Goal: Task Accomplishment & Management: Manage account settings

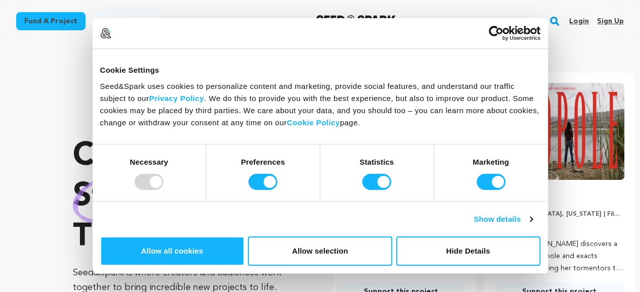
scroll to position [0, 166]
click at [605, 20] on link "Sign up" at bounding box center [610, 21] width 27 height 16
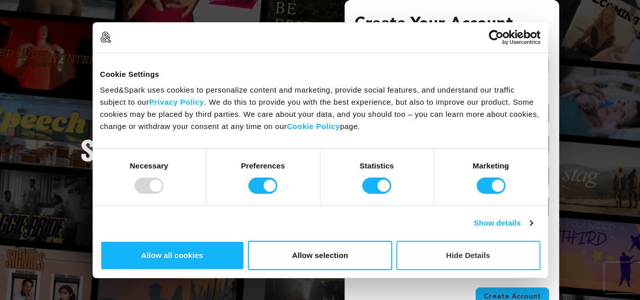
click at [540, 241] on button "Hide Details" at bounding box center [468, 255] width 144 height 29
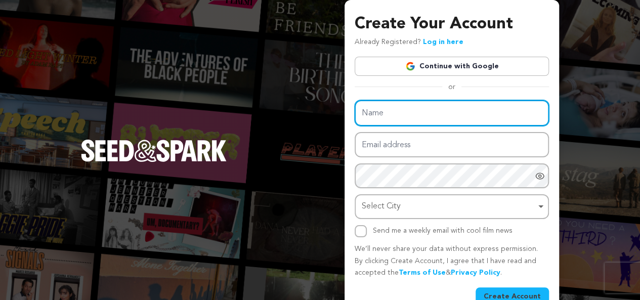
click at [408, 116] on input "Name" at bounding box center [452, 113] width 194 height 26
type input "Cialisuae"
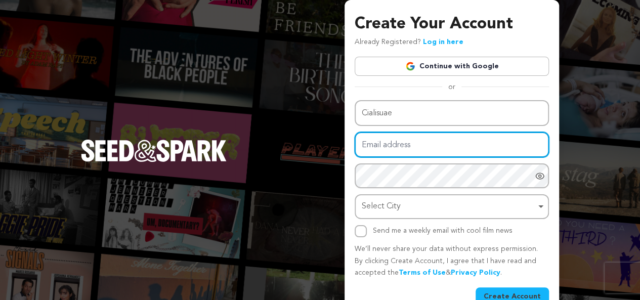
click at [411, 145] on input "Email address" at bounding box center [452, 145] width 194 height 26
type input "cialisuae85@gmail.com"
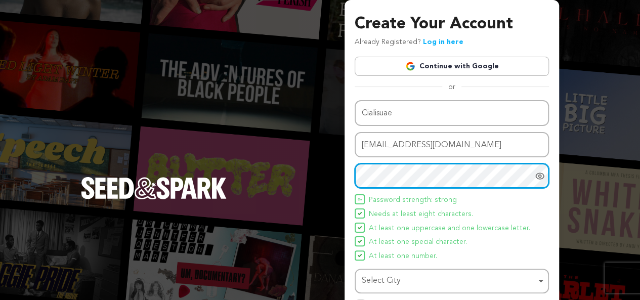
scroll to position [96, 0]
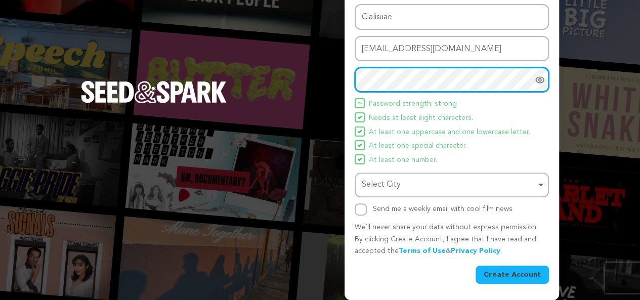
click at [409, 178] on div "Select City Remove item" at bounding box center [449, 185] width 174 height 15
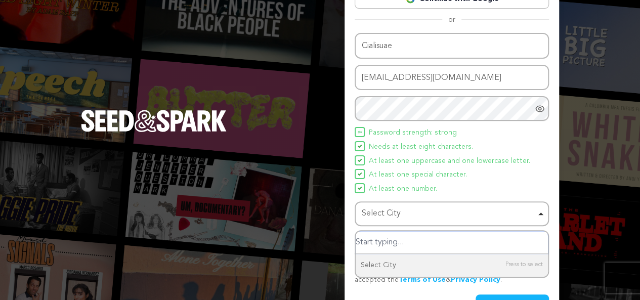
scroll to position [46, 0]
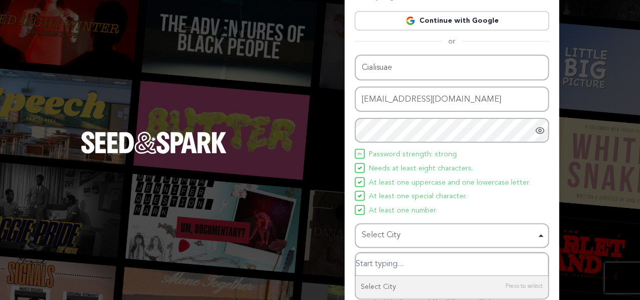
click at [392, 230] on div "Select City Remove item" at bounding box center [449, 235] width 174 height 15
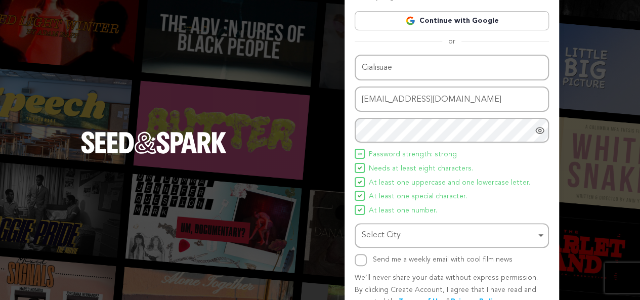
click at [392, 230] on div "Select City Remove item" at bounding box center [449, 235] width 174 height 15
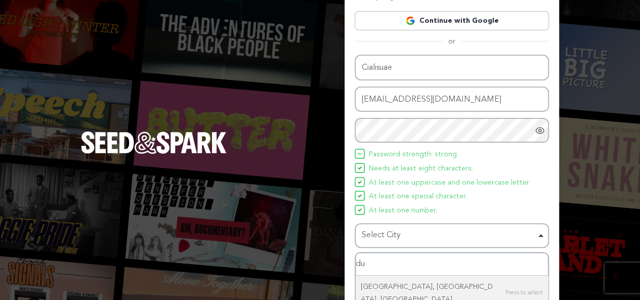
type input "dub"
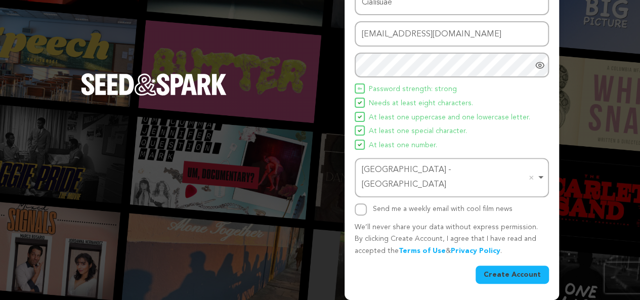
scroll to position [96, 0]
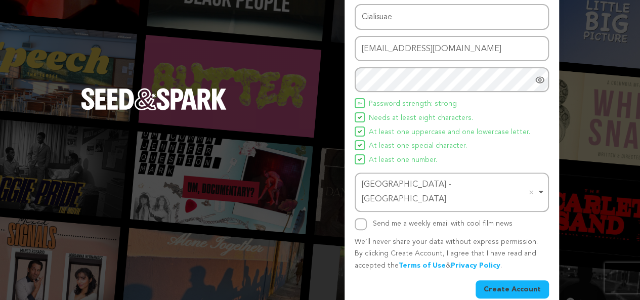
click at [514, 280] on button "Create Account" at bounding box center [512, 289] width 73 height 18
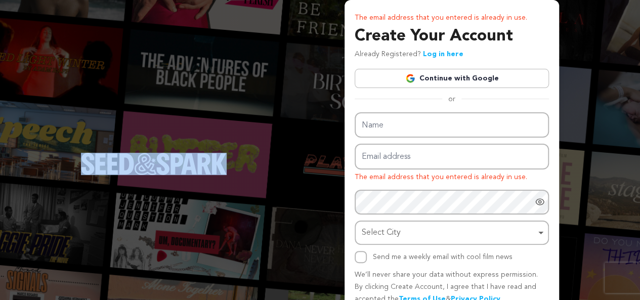
click at [163, 71] on div "The email address that you entered is already in use. Create Your Account Alrea…" at bounding box center [320, 174] width 640 height 348
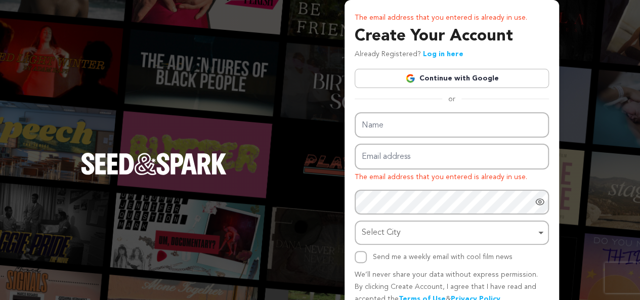
scroll to position [48, 0]
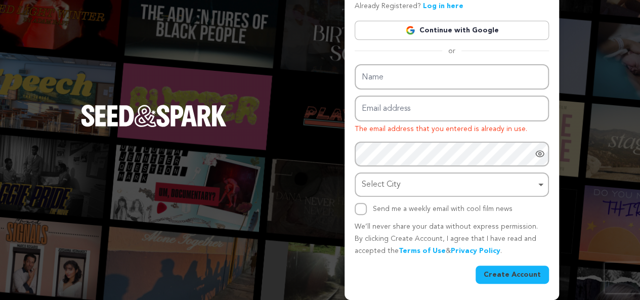
click at [433, 5] on link "Log in here" at bounding box center [443, 6] width 40 height 7
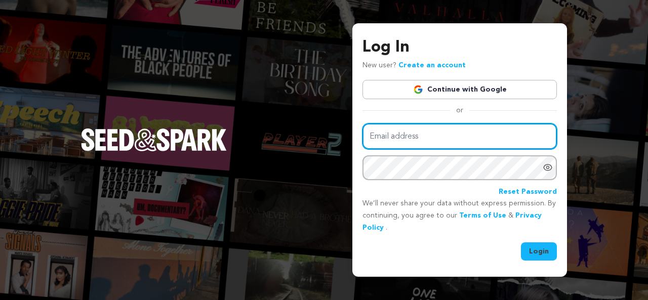
click at [441, 138] on input "Email address" at bounding box center [459, 136] width 194 height 26
type input "[EMAIL_ADDRESS][DOMAIN_NAME]"
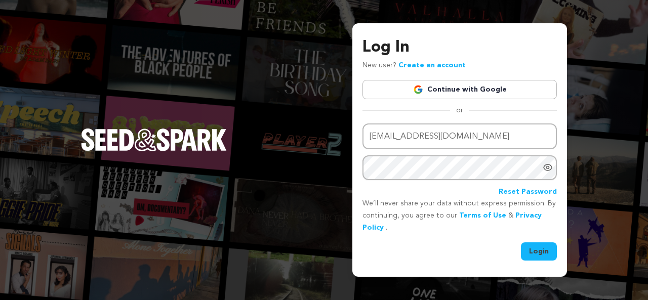
click at [548, 164] on icon "Show password as plain text. Warning: this will display your password on the sc…" at bounding box center [547, 167] width 8 height 6
click at [544, 250] on button "Login" at bounding box center [539, 251] width 36 height 18
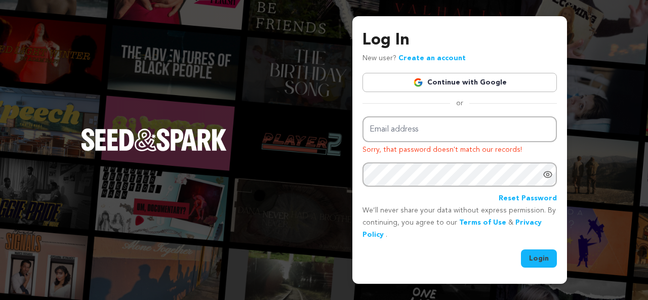
click at [537, 256] on button "Login" at bounding box center [539, 258] width 36 height 18
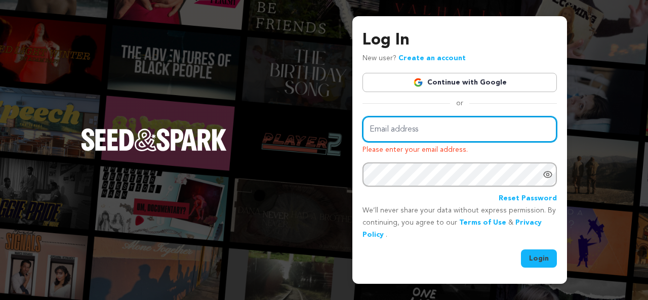
click at [402, 131] on input "Email address" at bounding box center [459, 129] width 194 height 26
type input "[EMAIL_ADDRESS][DOMAIN_NAME]"
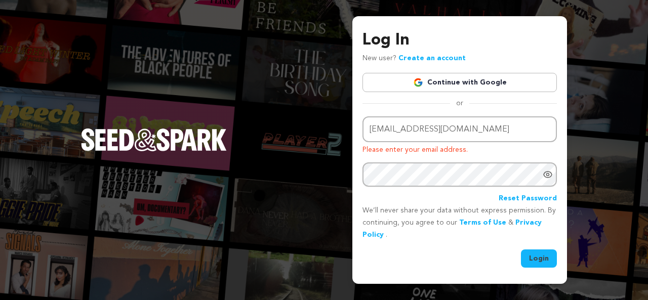
click at [538, 261] on button "Login" at bounding box center [539, 258] width 36 height 18
click at [478, 78] on link "Continue with Google" at bounding box center [459, 82] width 194 height 19
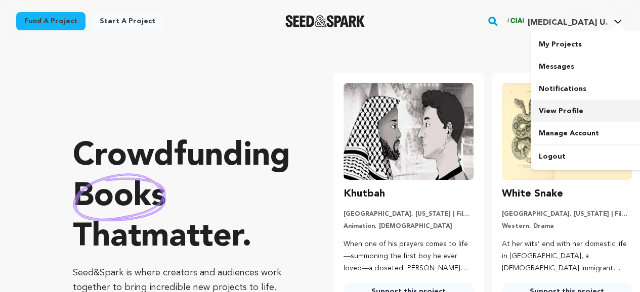
click at [565, 108] on link "View Profile" at bounding box center [587, 111] width 113 height 22
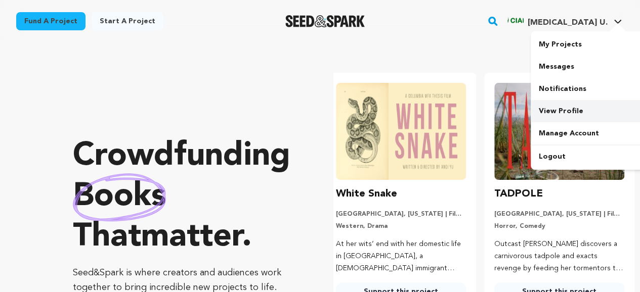
scroll to position [0, 166]
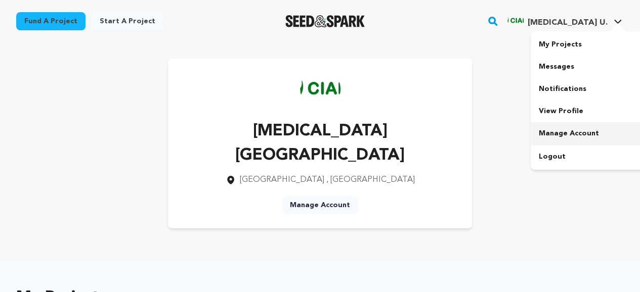
click at [574, 134] on link "Manage Account" at bounding box center [587, 133] width 113 height 22
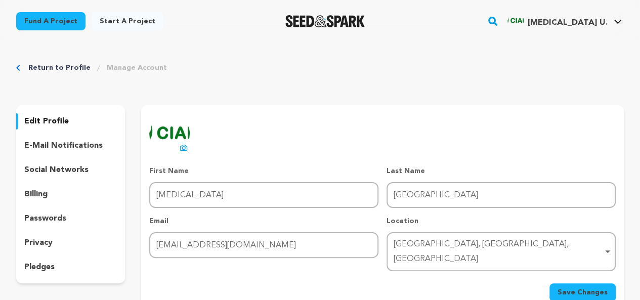
click at [60, 170] on p "social networks" at bounding box center [56, 170] width 64 height 12
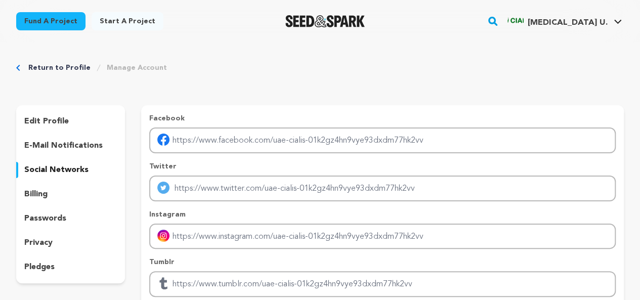
click at [57, 146] on p "e-mail notifications" at bounding box center [63, 146] width 78 height 12
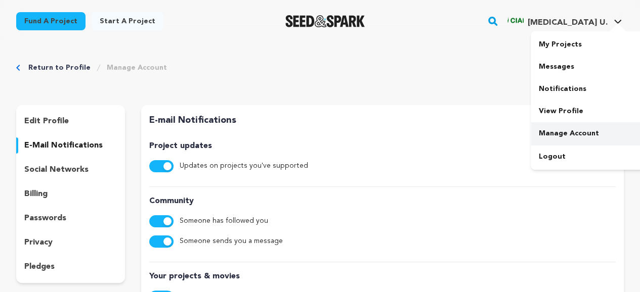
click at [573, 133] on link "Manage Account" at bounding box center [587, 133] width 113 height 22
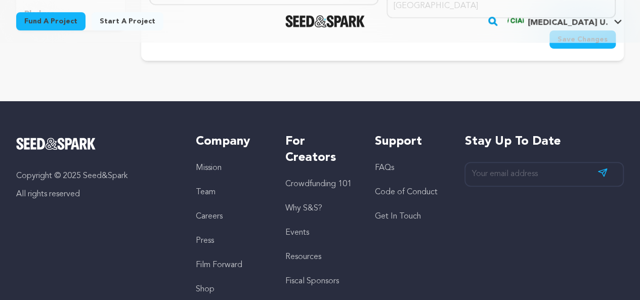
scroll to position [51, 0]
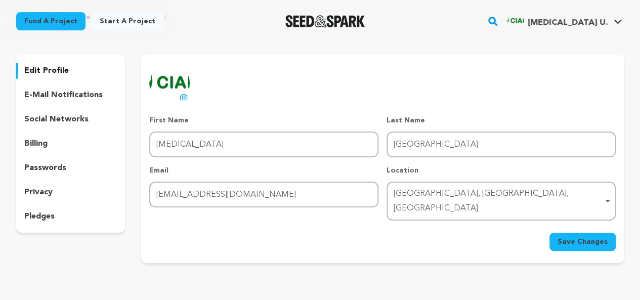
click at [582, 237] on span "Save Changes" at bounding box center [583, 242] width 50 height 10
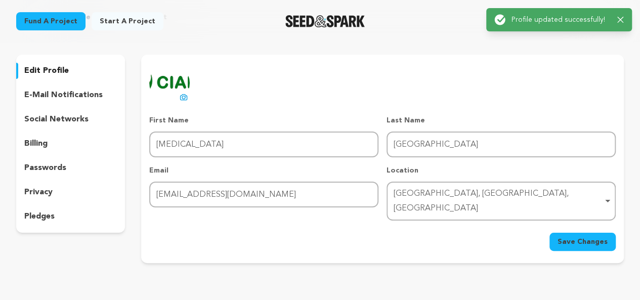
click at [511, 102] on div "uploading spinner upload profile image First Name First Name Cialis Last Name L…" at bounding box center [382, 157] width 467 height 188
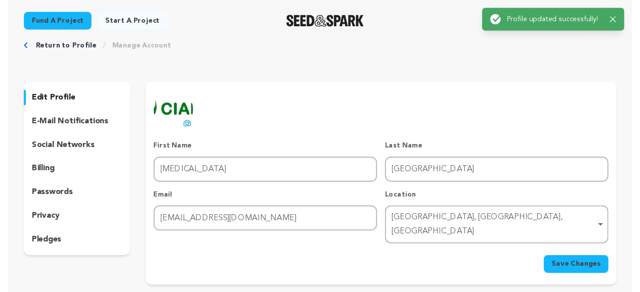
scroll to position [0, 0]
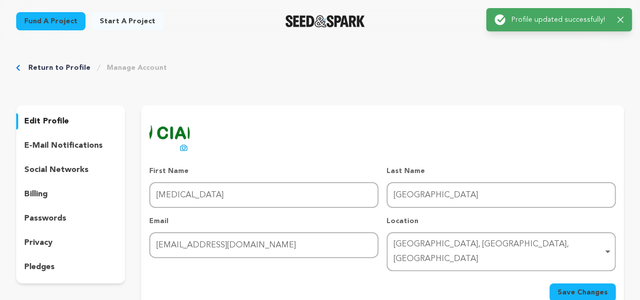
click at [124, 64] on link "Manage Account" at bounding box center [137, 68] width 60 height 10
click at [124, 69] on link "Manage Account" at bounding box center [137, 68] width 60 height 10
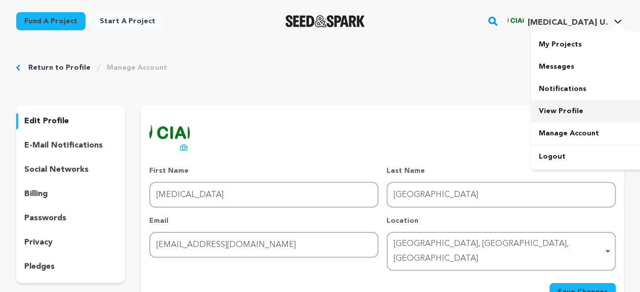
click at [566, 109] on link "View Profile" at bounding box center [587, 111] width 113 height 22
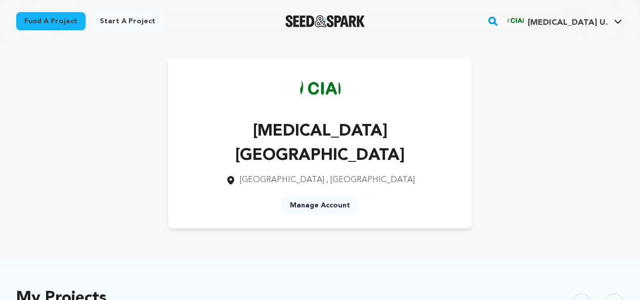
click at [373, 169] on div "[MEDICAL_DATA] [GEOGRAPHIC_DATA] [GEOGRAPHIC_DATA] , [GEOGRAPHIC_DATA] Manage A…" at bounding box center [320, 144] width 304 height 170
click at [336, 176] on span ", [GEOGRAPHIC_DATA]" at bounding box center [370, 180] width 89 height 8
click at [318, 196] on link "Manage Account" at bounding box center [320, 205] width 76 height 18
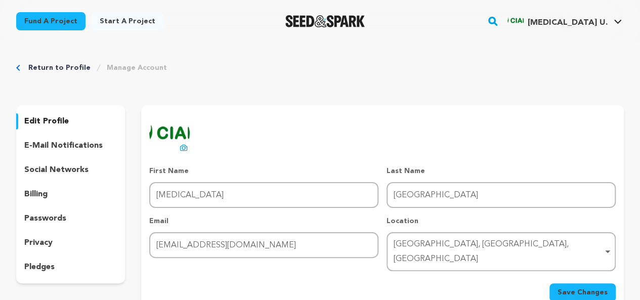
click at [57, 145] on p "e-mail notifications" at bounding box center [63, 146] width 78 height 12
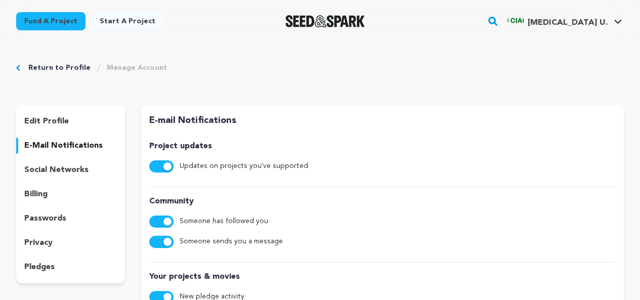
click at [208, 167] on label "Updates on projects you've supported" at bounding box center [244, 166] width 129 height 12
click at [199, 169] on label "Updates on projects you've supported" at bounding box center [244, 166] width 129 height 12
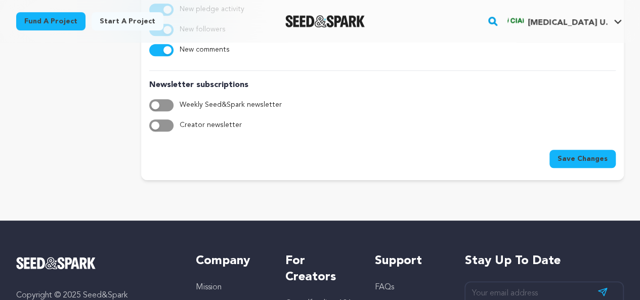
scroll to position [304, 0]
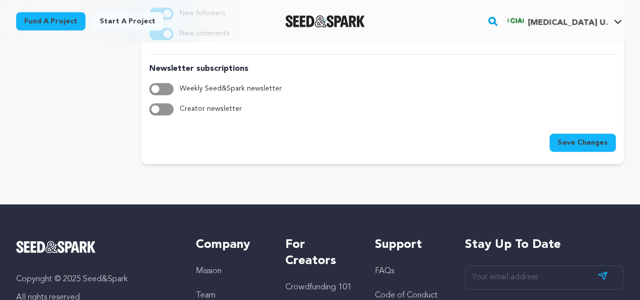
click at [595, 141] on span "Save Changes" at bounding box center [583, 143] width 50 height 10
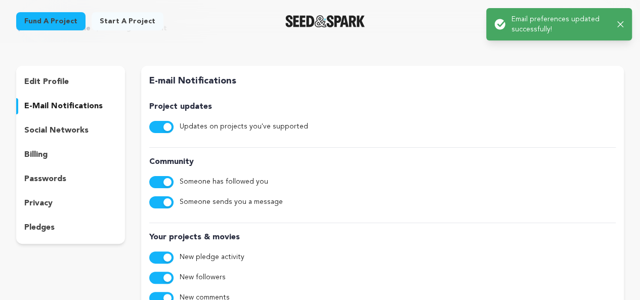
scroll to position [0, 0]
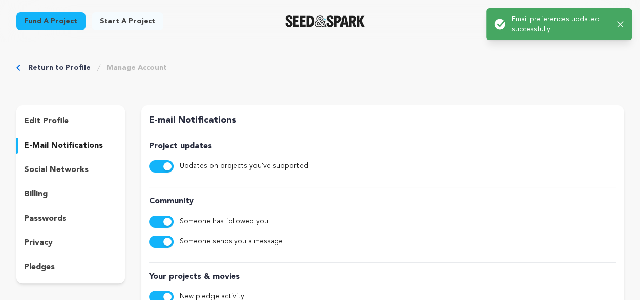
drag, startPoint x: 105, startPoint y: 155, endPoint x: 75, endPoint y: 156, distance: 29.9
drag, startPoint x: 75, startPoint y: 156, endPoint x: 63, endPoint y: 174, distance: 21.4
click at [63, 174] on p "social networks" at bounding box center [56, 170] width 64 height 12
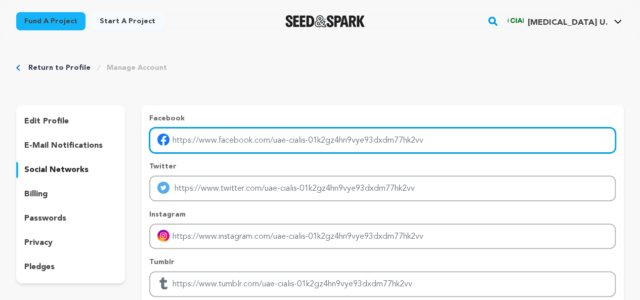
click at [212, 150] on input "Enter facebook profile link" at bounding box center [382, 141] width 467 height 26
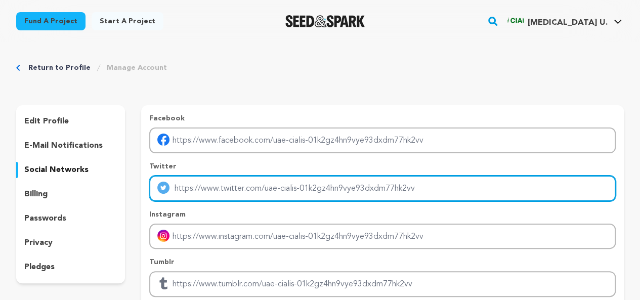
click at [221, 184] on input "Enter twitter profile link" at bounding box center [382, 189] width 467 height 26
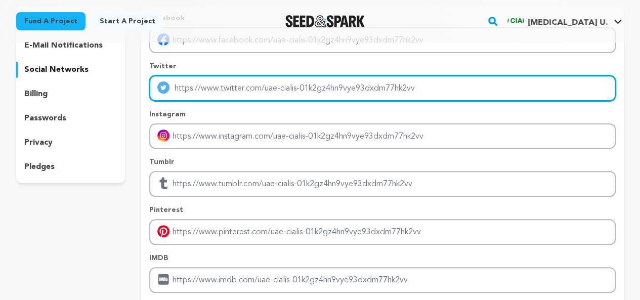
scroll to position [101, 0]
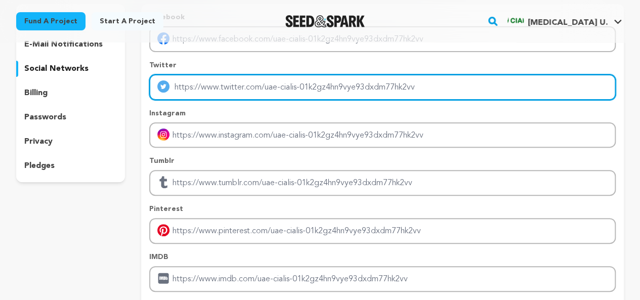
click at [226, 81] on input "Enter twitter profile link" at bounding box center [382, 87] width 467 height 26
type input "https://cialisuae.com/"
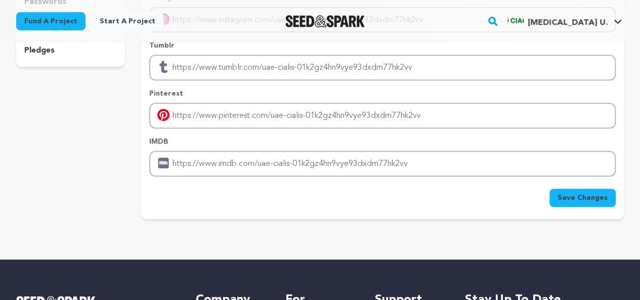
scroll to position [253, 0]
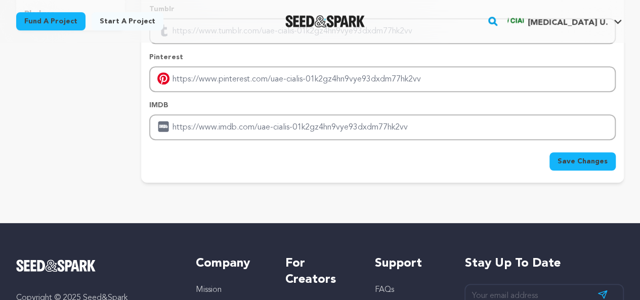
click at [589, 159] on span "Save Changes" at bounding box center [583, 161] width 50 height 10
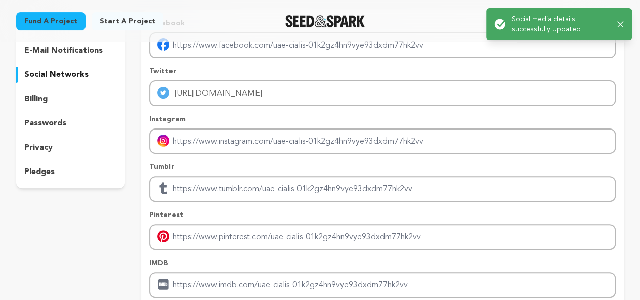
scroll to position [0, 0]
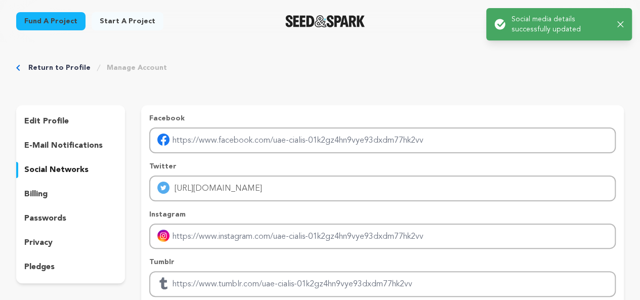
click at [44, 196] on p "billing" at bounding box center [35, 194] width 23 height 12
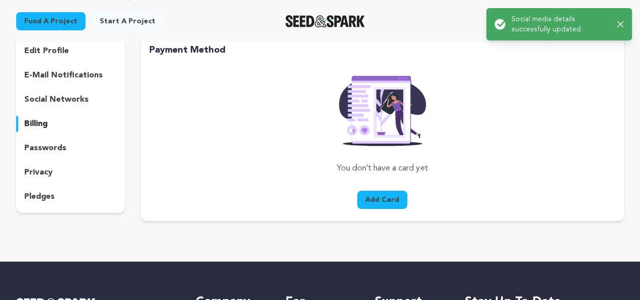
scroll to position [101, 0]
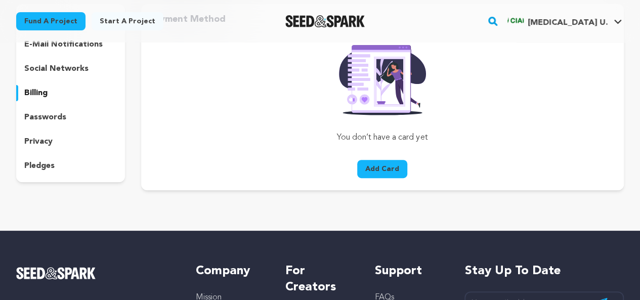
click at [386, 169] on button "Add Card" at bounding box center [382, 169] width 50 height 18
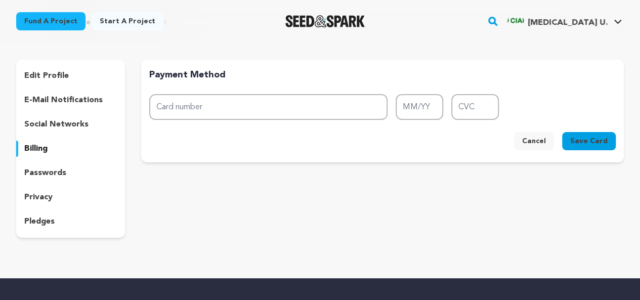
scroll to position [0, 0]
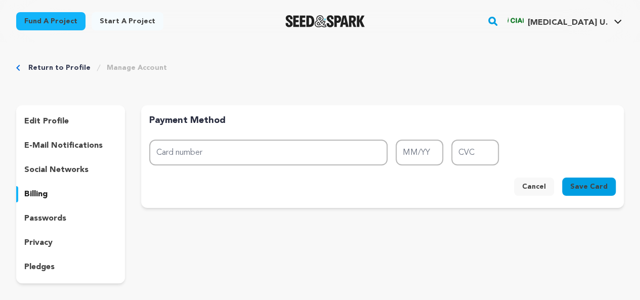
click at [57, 215] on p "passwords" at bounding box center [45, 219] width 42 height 12
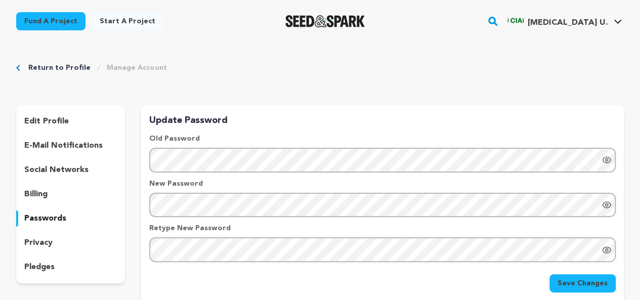
click at [40, 245] on p "privacy" at bounding box center [38, 243] width 28 height 12
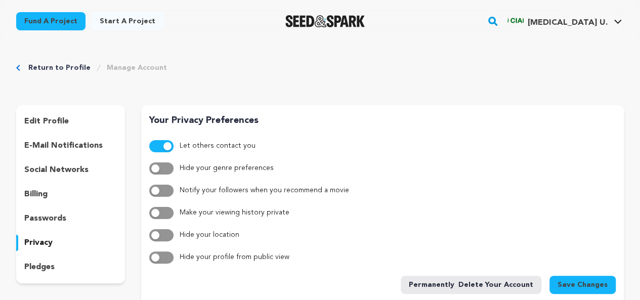
click at [34, 267] on p "pledges" at bounding box center [39, 267] width 30 height 12
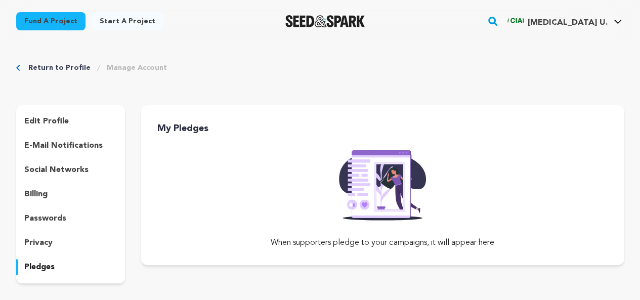
click at [398, 208] on img at bounding box center [382, 182] width 103 height 77
click at [391, 191] on img at bounding box center [382, 182] width 103 height 77
click at [391, 183] on img at bounding box center [382, 182] width 103 height 77
click at [594, 24] on span "[MEDICAL_DATA] U." at bounding box center [568, 23] width 80 height 8
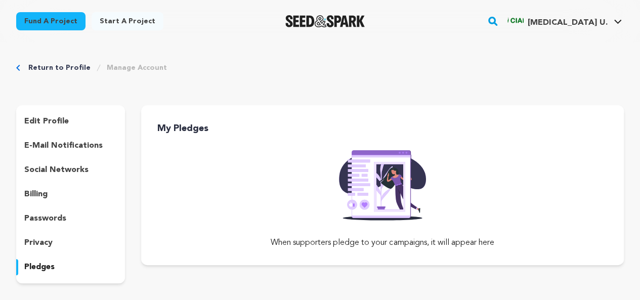
click at [584, 16] on div "[MEDICAL_DATA] U." at bounding box center [558, 21] width 100 height 16
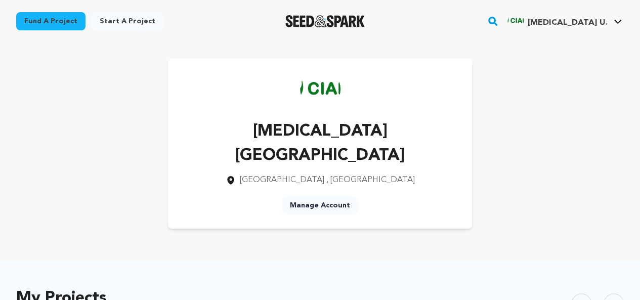
click at [516, 176] on div "[MEDICAL_DATA] [GEOGRAPHIC_DATA] [GEOGRAPHIC_DATA] , [GEOGRAPHIC_DATA] Manage A…" at bounding box center [320, 144] width 608 height 170
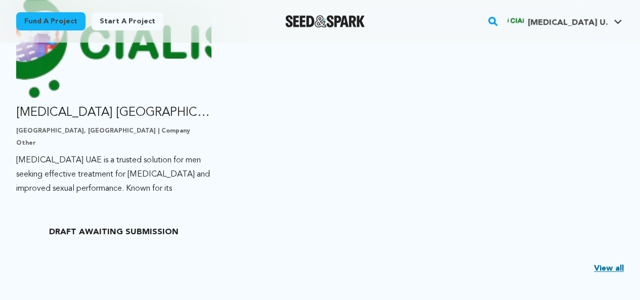
scroll to position [354, 0]
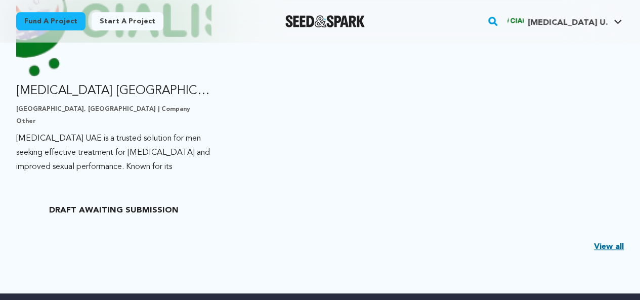
click at [611, 241] on link "View all" at bounding box center [609, 247] width 30 height 12
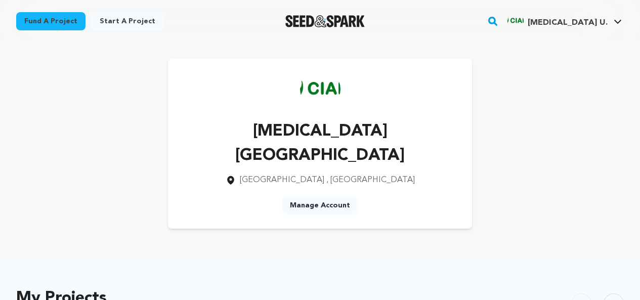
scroll to position [354, 0]
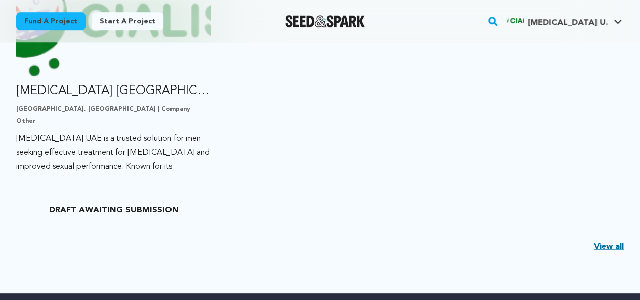
click at [325, 179] on ul "[MEDICAL_DATA] [GEOGRAPHIC_DATA] [GEOGRAPHIC_DATA], [GEOGRAPHIC_DATA] | Company…" at bounding box center [320, 94] width 608 height 253
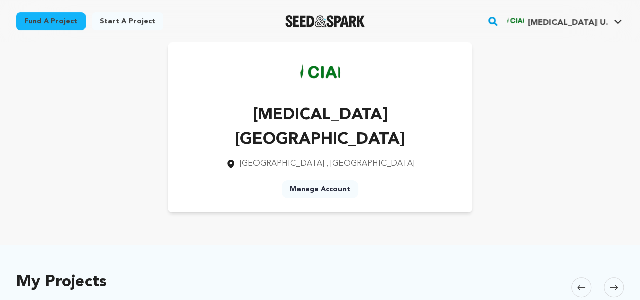
scroll to position [0, 0]
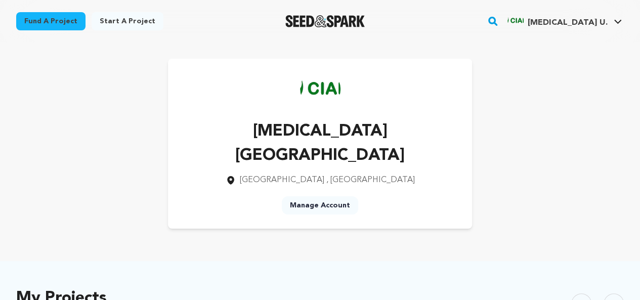
click at [325, 91] on img at bounding box center [320, 89] width 40 height 40
click at [324, 121] on p "[MEDICAL_DATA] [GEOGRAPHIC_DATA]" at bounding box center [320, 143] width 272 height 49
